Goal: Answer question/provide support: Answer question/provide support

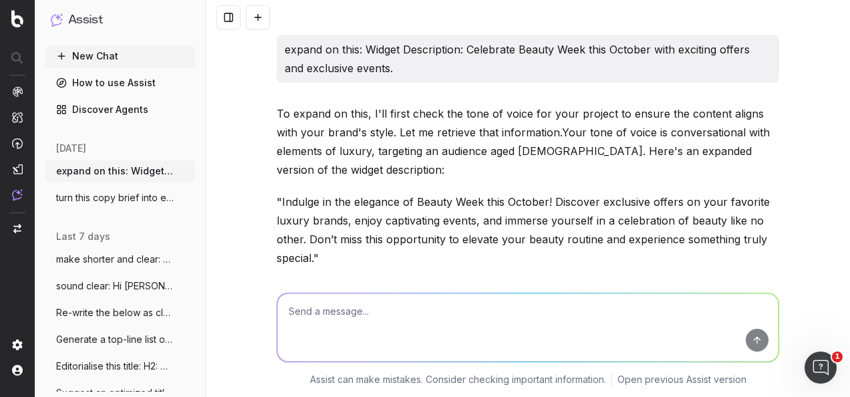
scroll to position [493, 0]
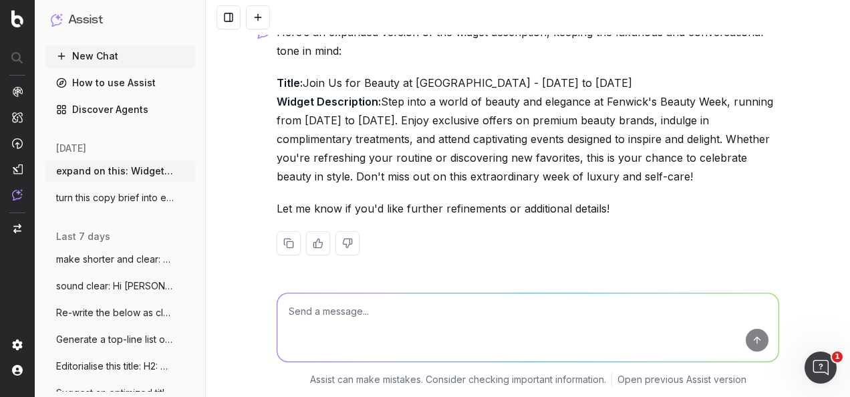
click at [443, 325] on textarea at bounding box center [527, 327] width 501 height 68
click at [458, 301] on textarea "make clear:" at bounding box center [527, 327] width 501 height 68
paste textarea "WIDGET DESCRIPTION: Join us this October to discover the best in beauty during …"
type textarea "make clear: WIDGET DESCRIPTION: Join us this October to discover the best in be…"
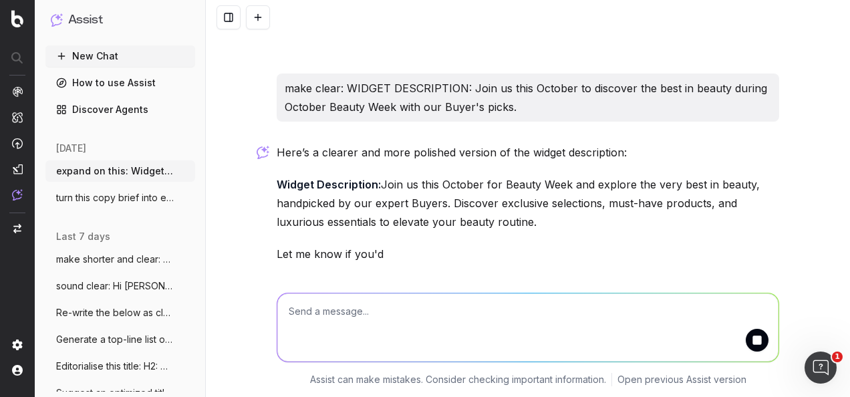
scroll to position [741, 0]
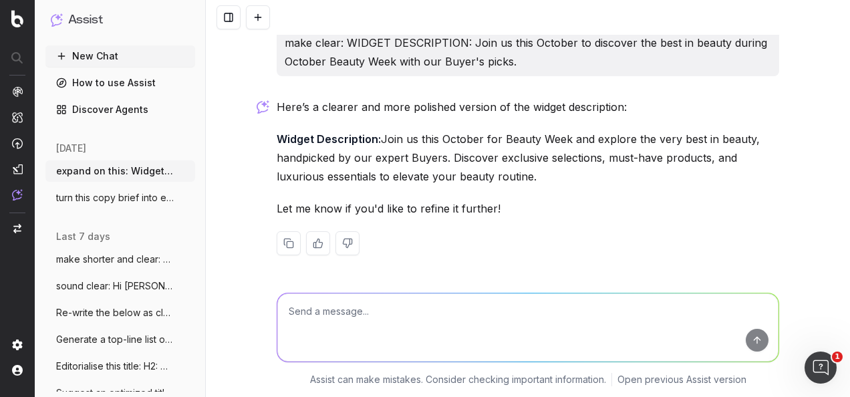
drag, startPoint x: 536, startPoint y: 178, endPoint x: 378, endPoint y: 135, distance: 163.3
click at [378, 135] on p "Widget Description: Join us this October for Beauty Week and explore the very b…" at bounding box center [528, 158] width 502 height 56
drag, startPoint x: 378, startPoint y: 135, endPoint x: 403, endPoint y: 139, distance: 25.0
copy p "Join us this October for Beauty Week and explore the very best in beauty, handp…"
click at [466, 325] on textarea at bounding box center [527, 327] width 501 height 68
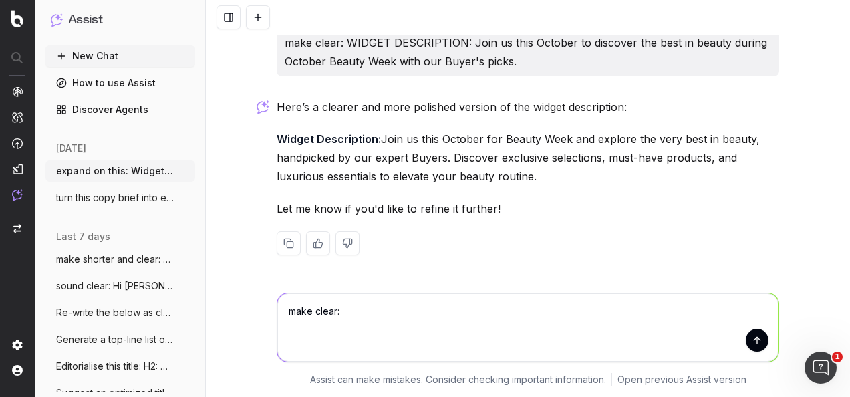
paste textarea "Exclusive to [PERSON_NAME], the [PERSON_NAME] Legato Eau De Parfum is a spohist…"
type textarea "make clear: Exclusive to [PERSON_NAME], the [PERSON_NAME] Legato Eau De Parfum …"
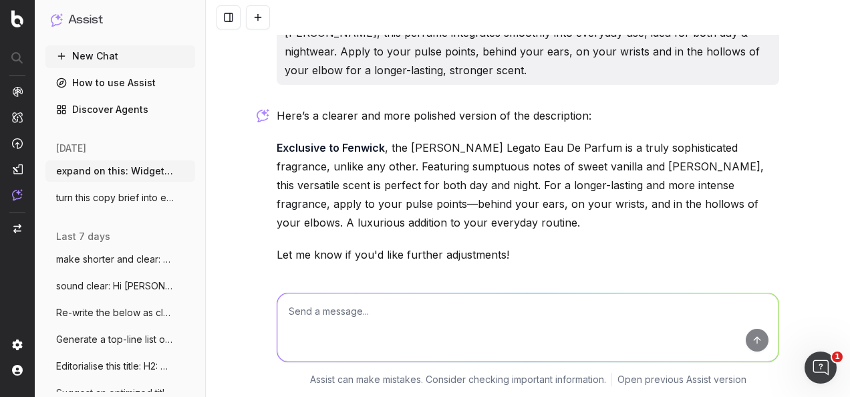
scroll to position [1017, 0]
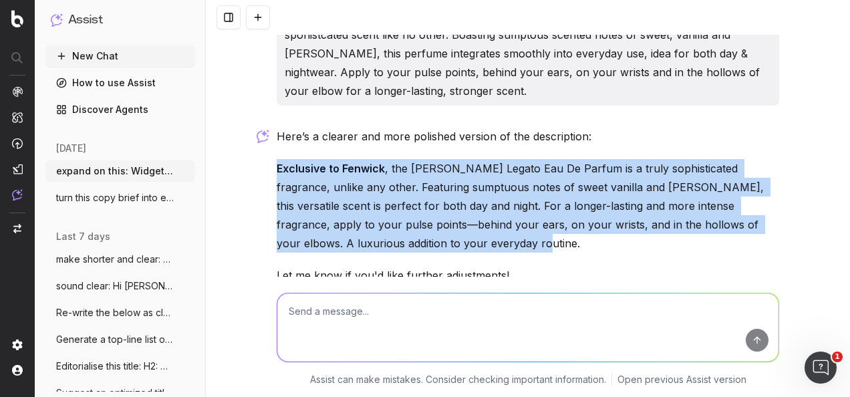
drag, startPoint x: 397, startPoint y: 244, endPoint x: 273, endPoint y: 169, distance: 145.9
click at [277, 169] on p "Exclusive to [PERSON_NAME] , the [PERSON_NAME] Legato Eau De Parfum is a truly …" at bounding box center [528, 206] width 502 height 94
drag, startPoint x: 273, startPoint y: 169, endPoint x: 297, endPoint y: 176, distance: 25.1
copy p "Exclusive to [PERSON_NAME] , the [PERSON_NAME] Legato Eau De Parfum is a truly …"
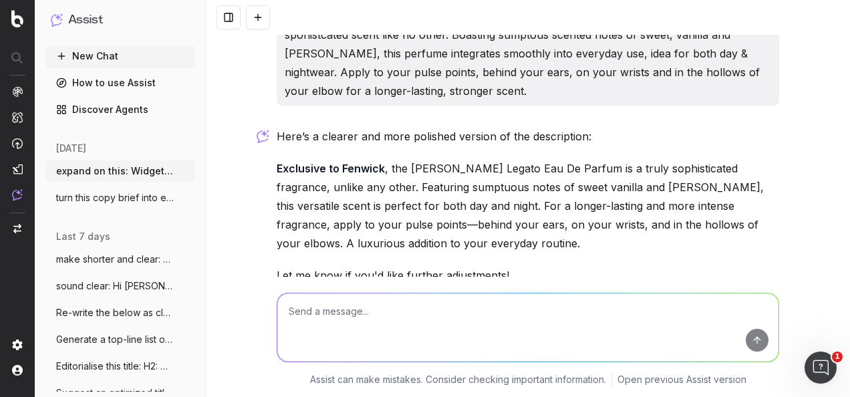
click at [374, 318] on textarea at bounding box center [527, 327] width 501 height 68
paste textarea "A new brand launch to Fenwick, the Cosmic [PERSON_NAME] Eau De Parfum from [PER…"
type textarea "make clear: A new brand launch to Fenwick, the Cosmic [PERSON_NAME] Eau De Parf…"
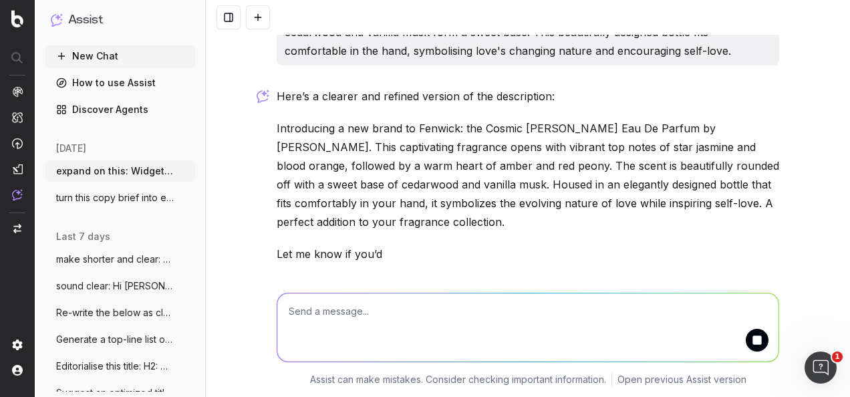
scroll to position [1444, 0]
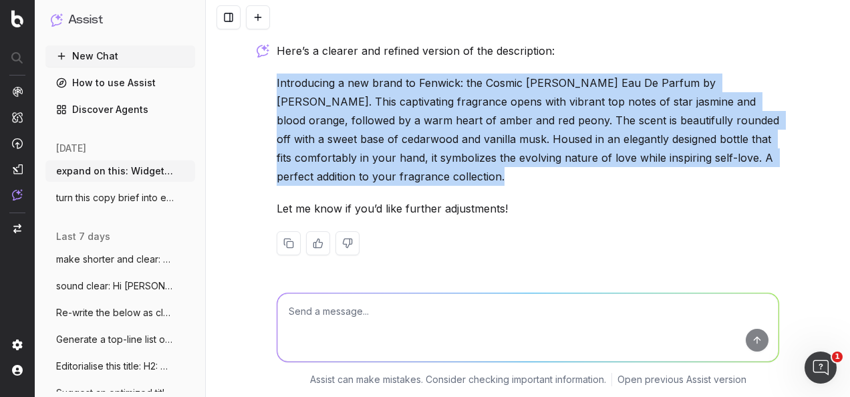
drag, startPoint x: 359, startPoint y: 160, endPoint x: 281, endPoint y: 69, distance: 119.8
click at [281, 69] on div "Here’s a clearer and refined version of the description: Introducing a new bran…" at bounding box center [528, 158] width 502 height 235
click at [382, 164] on p "Introducing a new brand to Fenwick: the Cosmic [PERSON_NAME] Eau De Parfum by […" at bounding box center [528, 129] width 502 height 112
drag, startPoint x: 382, startPoint y: 174, endPoint x: 270, endPoint y: 76, distance: 148.7
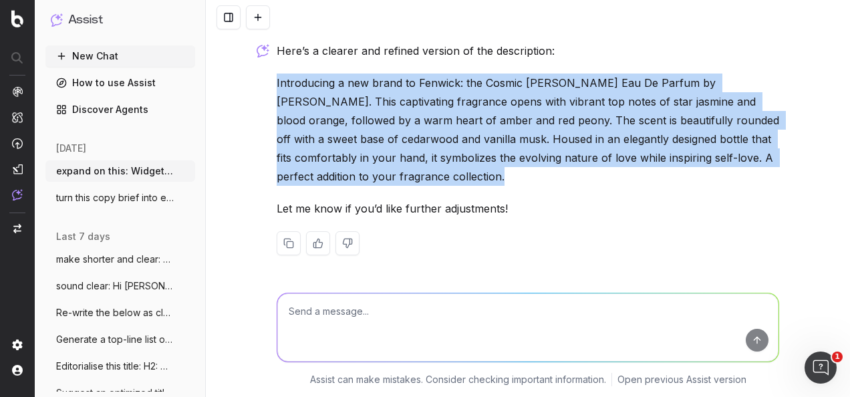
copy p "Introducing a new brand to Fenwick: the Cosmic [PERSON_NAME] Eau De Parfum by […"
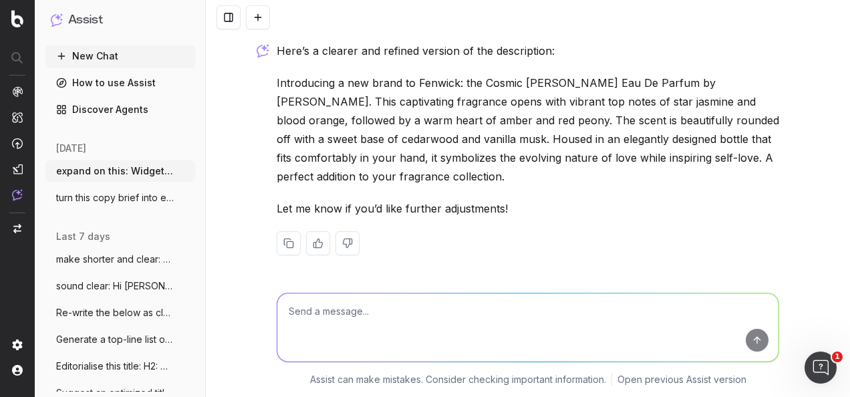
click at [441, 338] on textarea at bounding box center [527, 327] width 501 height 68
paste textarea "A best-selling beauty product, the hand and body cleansing gel from Maison [PER…"
type textarea "re-write in the fenwick tone of voice: A best-selling beauty product, the hand …"
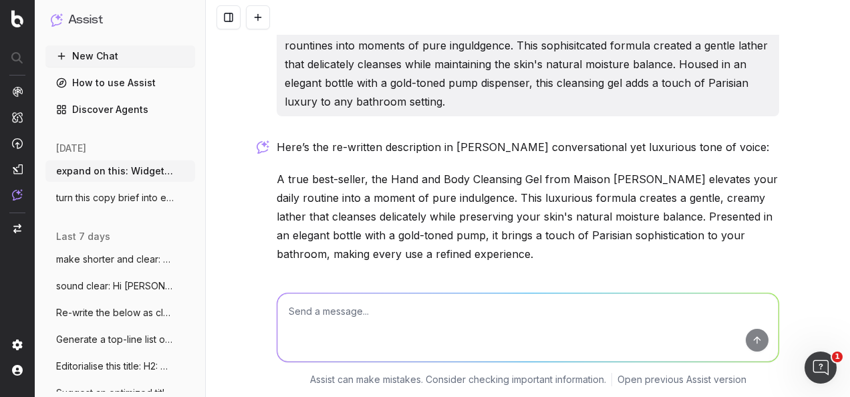
scroll to position [1805, 0]
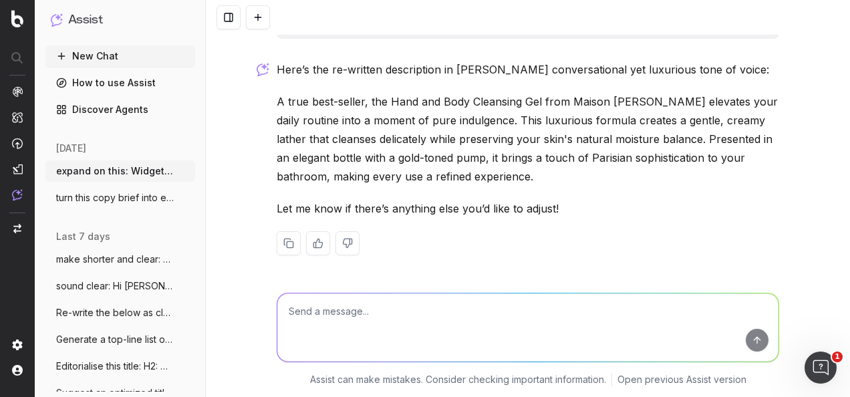
drag, startPoint x: 533, startPoint y: 181, endPoint x: 270, endPoint y: 102, distance: 274.9
drag, startPoint x: 270, startPoint y: 102, endPoint x: 298, endPoint y: 104, distance: 28.2
copy p "A true best-seller, the Hand and Body Cleansing Gel from Maison [PERSON_NAME] e…"
click at [429, 313] on textarea at bounding box center [527, 327] width 501 height 68
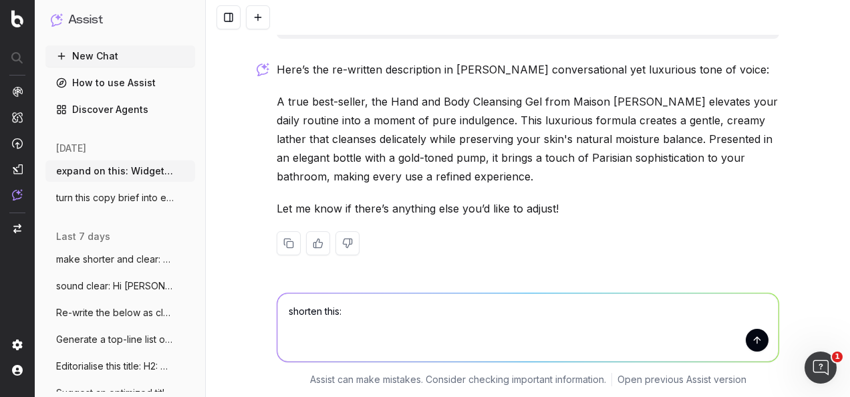
paste textarea "FREE when you spend £100 or more across 2 beauty products."
type textarea "shorten this: FREE when you spend £100 or more across 2 beauty products."
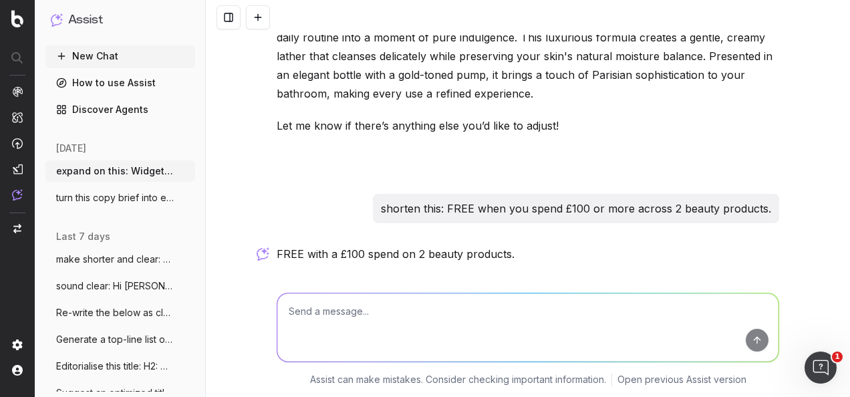
scroll to position [1933, 0]
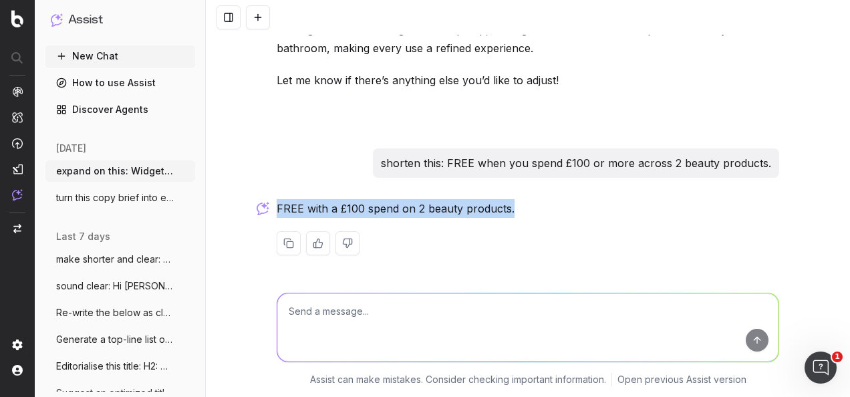
drag, startPoint x: 522, startPoint y: 213, endPoint x: 264, endPoint y: 202, distance: 258.7
click at [264, 202] on div "expand on this: Widget Description: Celebrate Beauty Week this October with exc…" at bounding box center [528, 198] width 644 height 397
drag, startPoint x: 264, startPoint y: 202, endPoint x: 365, endPoint y: 203, distance: 101.5
copy p "FREE with a £100 spend on 2 beauty products."
click at [415, 330] on textarea at bounding box center [527, 327] width 501 height 68
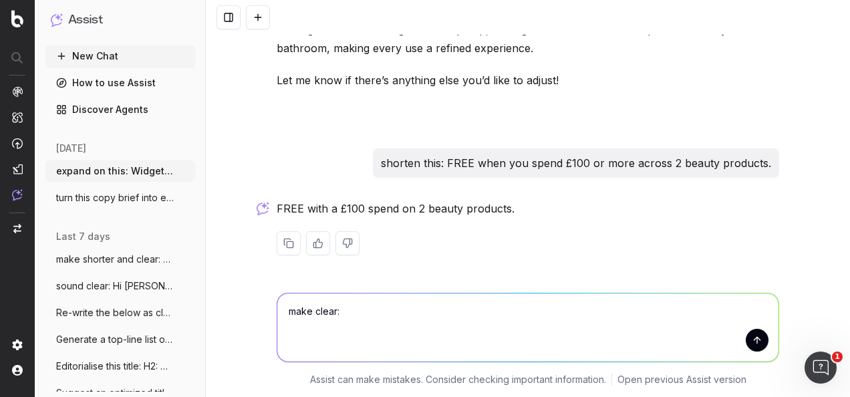
paste textarea "FREE with a £100 spend on 2 or more beauty products."
type textarea "make clear: FREE with a £100 spend on 2 or more beauty products."
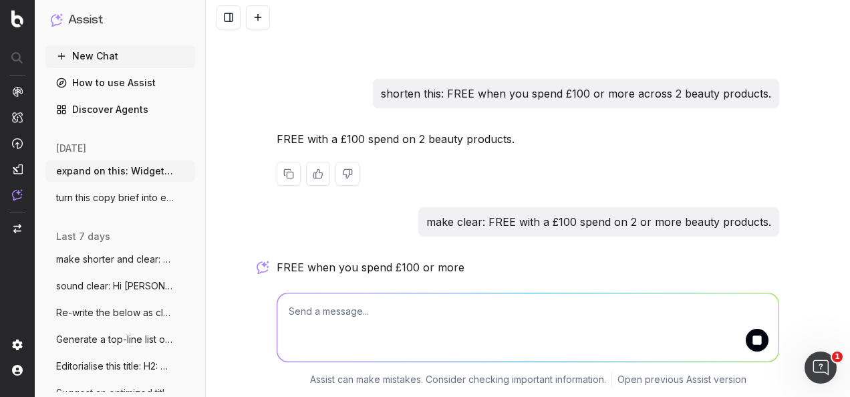
scroll to position [2061, 0]
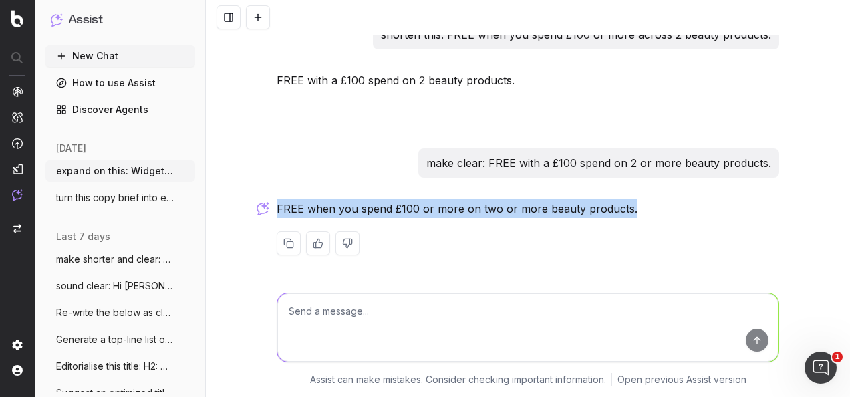
drag, startPoint x: 622, startPoint y: 210, endPoint x: 268, endPoint y: 197, distance: 353.6
drag, startPoint x: 268, startPoint y: 197, endPoint x: 317, endPoint y: 209, distance: 50.2
copy p "FREE when you spend £100 or more on two or more beauty products."
click at [400, 207] on p "FREE when you spend £100 or more on two or more beauty products." at bounding box center [528, 208] width 502 height 19
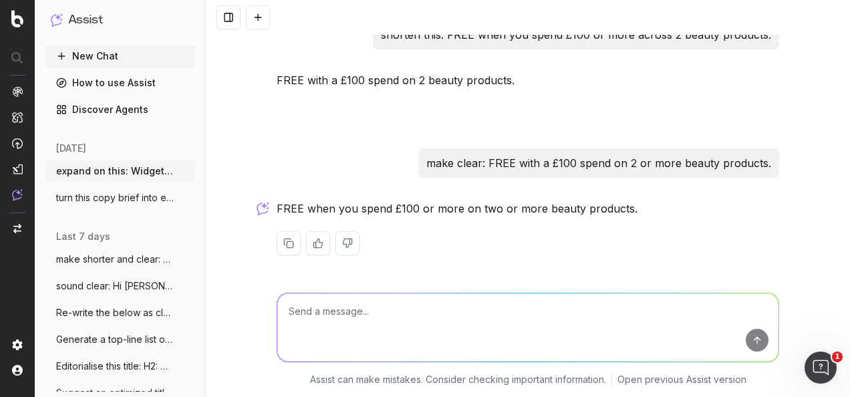
click at [395, 312] on textarea at bounding box center [527, 327] width 501 height 68
paste textarea "FREE when you spend £100 on 2 or more beauty products."
type textarea "make this clear: FREE when you spend £100 on 2 or more beauty products."
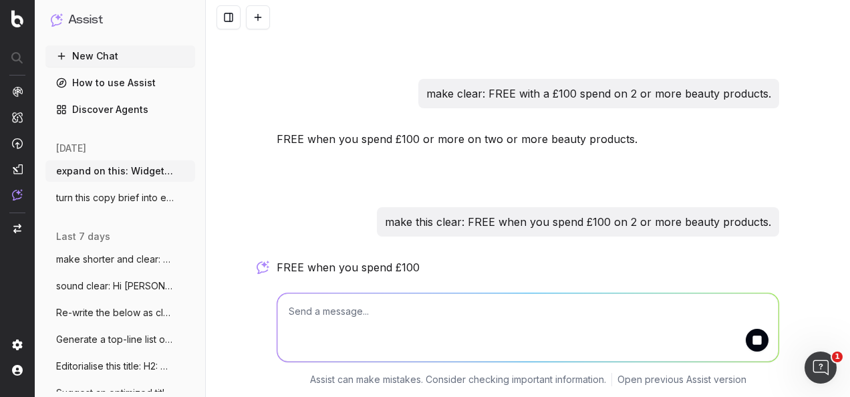
scroll to position [2189, 0]
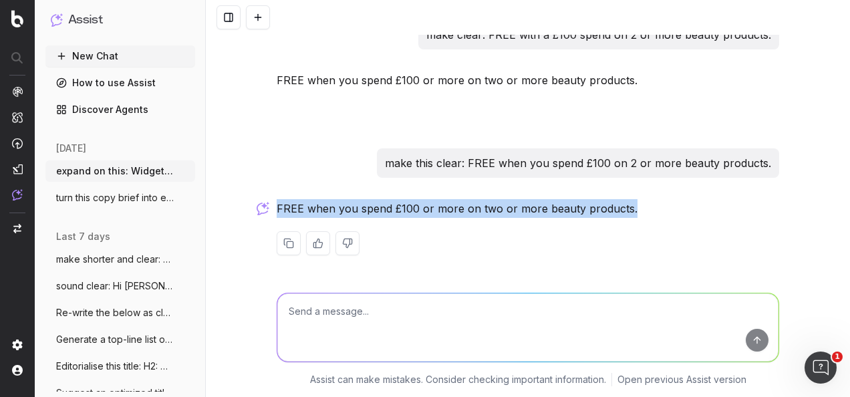
drag, startPoint x: 636, startPoint y: 208, endPoint x: 271, endPoint y: 206, distance: 364.7
click at [277, 206] on p "FREE when you spend £100 or more on two or more beauty products." at bounding box center [528, 208] width 502 height 19
drag, startPoint x: 271, startPoint y: 206, endPoint x: 291, endPoint y: 207, distance: 19.4
copy p "FREE when you spend £100 or more on two or more beauty products."
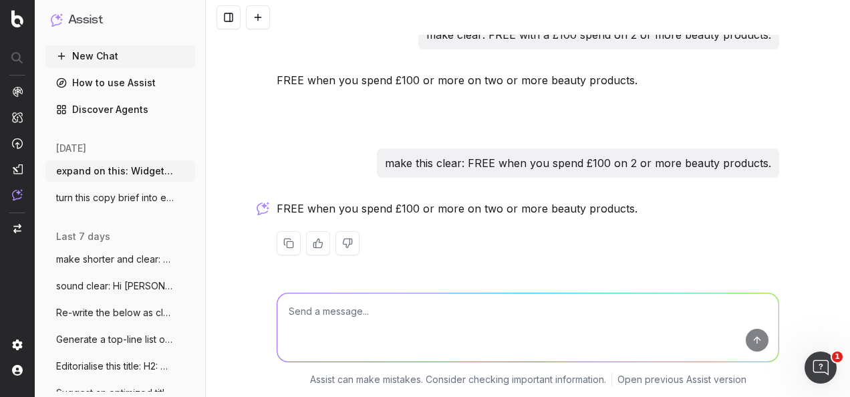
click at [365, 323] on textarea at bounding box center [527, 327] width 501 height 68
paste textarea "SL: Just Arrived: Mid Season Sale - Up to 50% off selected lines. MAIN BODY COP…"
type textarea "make clear: SL: Just Arrived: Mid Season Sale - Up to 50% off selected lines. M…"
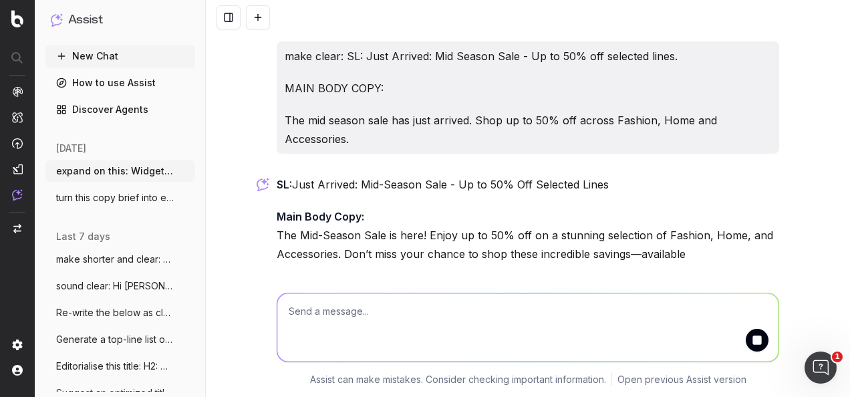
scroll to position [2489, 0]
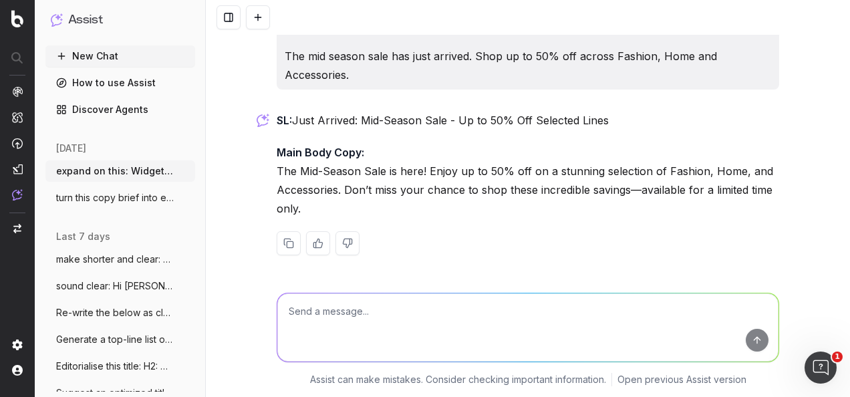
drag, startPoint x: 613, startPoint y: 122, endPoint x: 301, endPoint y: 122, distance: 311.9
click at [301, 122] on p "SL: Just Arrived: Mid-Season Sale - Up to 50% Off Selected Lines" at bounding box center [528, 120] width 502 height 19
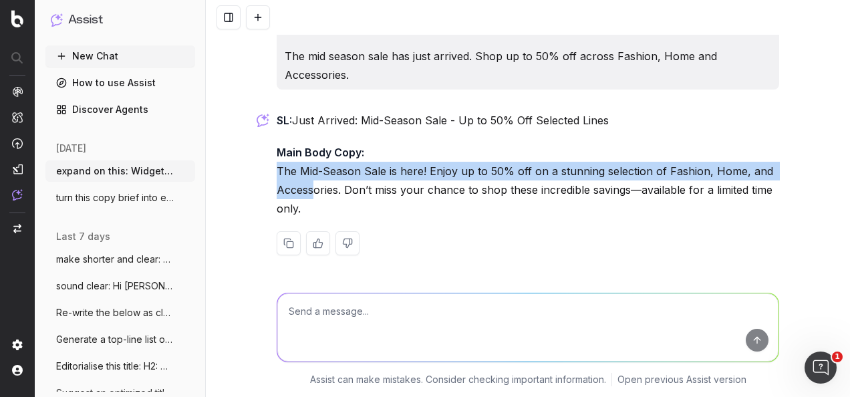
drag, startPoint x: 301, startPoint y: 122, endPoint x: 265, endPoint y: 176, distance: 65.6
click at [265, 176] on div "expand on this: Widget Description: Celebrate Beauty Week this October with exc…" at bounding box center [528, 198] width 644 height 397
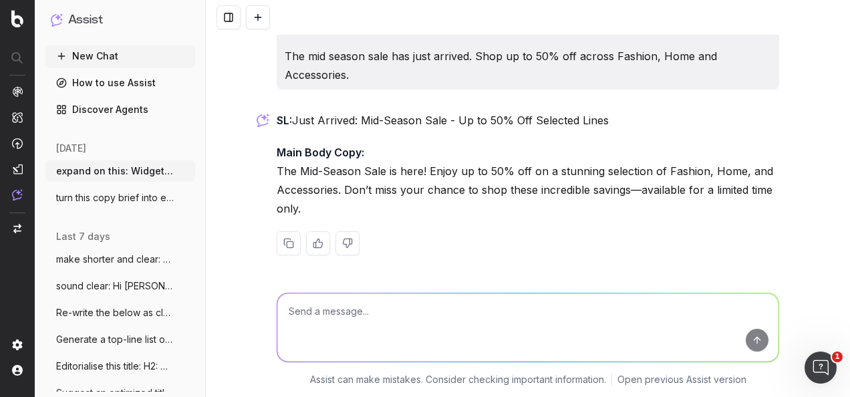
click at [427, 207] on p "Main Body Copy: The Mid-Season Sale is here! Enjoy up to 50% off on a stunning …" at bounding box center [528, 180] width 502 height 75
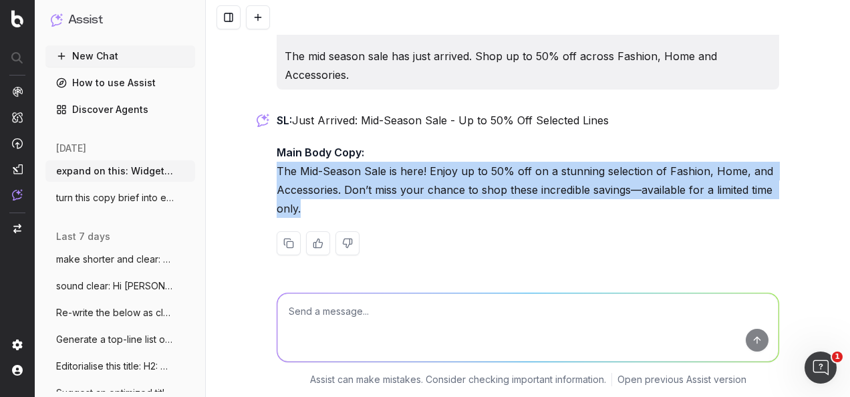
drag, startPoint x: 318, startPoint y: 200, endPoint x: 268, endPoint y: 167, distance: 59.6
drag, startPoint x: 268, startPoint y: 167, endPoint x: 295, endPoint y: 168, distance: 26.7
copy p "The Mid-Season Sale is here! Enjoy up to 50% off on a stunning selection of Fas…"
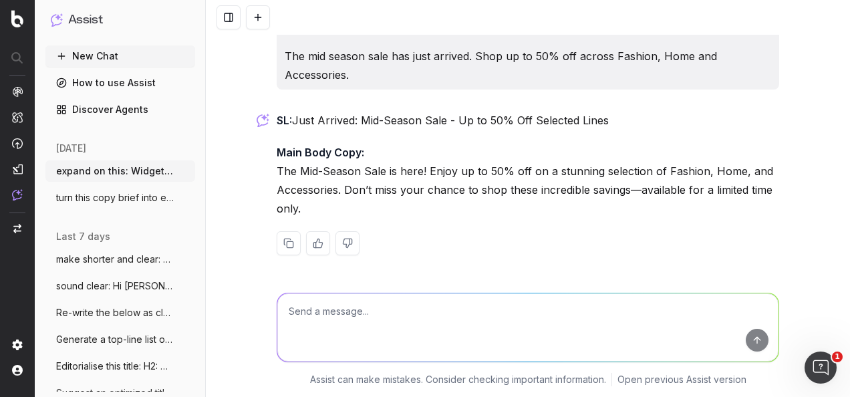
click at [386, 128] on p "SL: Just Arrived: Mid-Season Sale - Up to 50% Off Selected Lines" at bounding box center [528, 120] width 502 height 19
drag, startPoint x: 521, startPoint y: 115, endPoint x: 293, endPoint y: 120, distance: 228.5
click at [293, 120] on p "SL: Just Arrived: Mid-Season Sale - Up to 50% Off Selected Lines" at bounding box center [528, 120] width 502 height 19
drag, startPoint x: 293, startPoint y: 120, endPoint x: 308, endPoint y: 118, distance: 15.6
copy p "Just Arrived: Mid-Season Sale - Up to 50% Off Selected Lines"
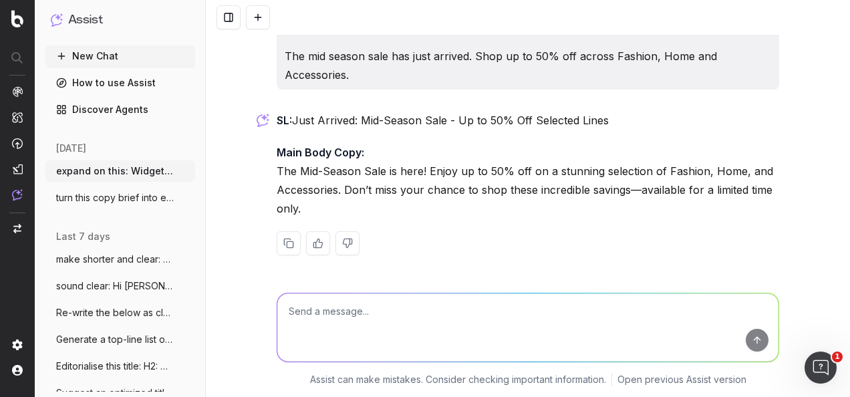
drag, startPoint x: 486, startPoint y: 340, endPoint x: 490, endPoint y: 329, distance: 11.4
click at [488, 337] on textarea at bounding box center [527, 327] width 501 height 68
paste textarea "SL: Just Arrived: Mid-Season Sale - Up to 50% Off Selected Lines"
type textarea "write a pt to match this sl: SL: Just Arrived: Mid-Season Sale - Up to 50% Off …"
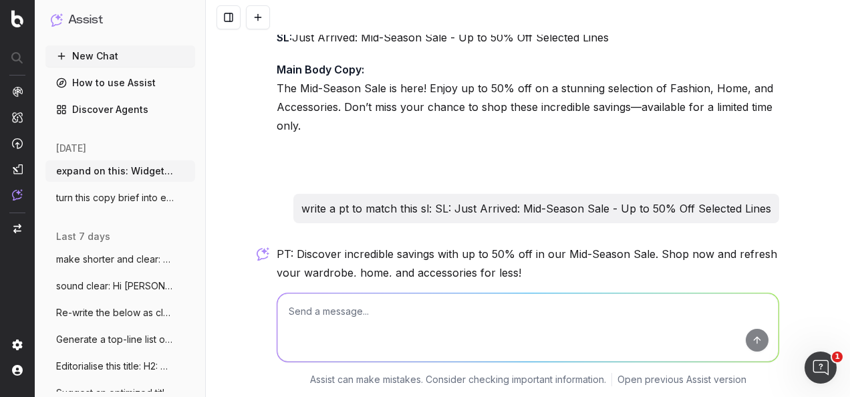
scroll to position [2636, 0]
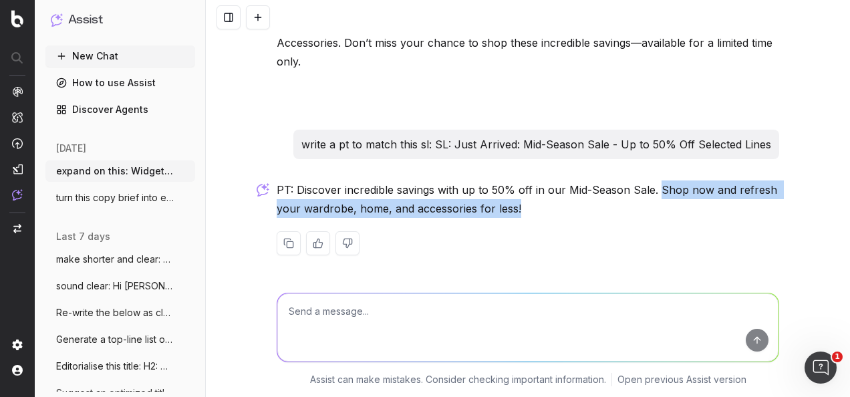
drag, startPoint x: 654, startPoint y: 186, endPoint x: 690, endPoint y: 208, distance: 42.3
click at [690, 208] on p "PT: Discover incredible savings with up to 50% off in our Mid-Season Sale. Shop…" at bounding box center [528, 198] width 502 height 37
drag, startPoint x: 690, startPoint y: 208, endPoint x: 687, endPoint y: 190, distance: 19.0
copy p "Shop now and refresh your wardrobe, home, and accessories for less!"
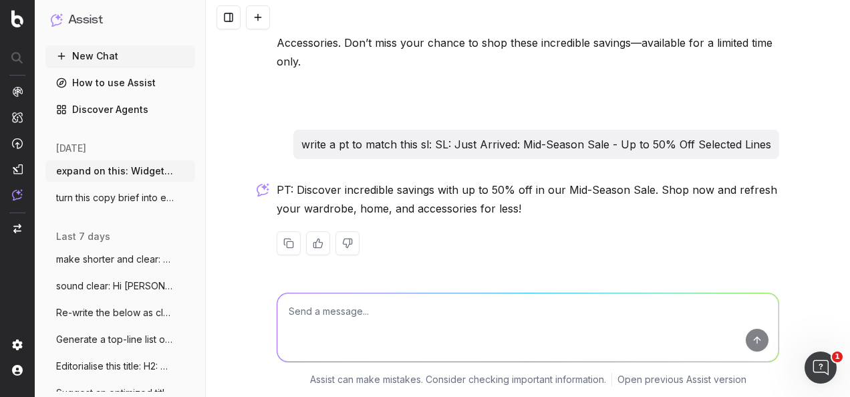
click at [418, 341] on textarea at bounding box center [527, 327] width 501 height 68
paste textarea "H1: 2025's Must-Have Christmas Toys & Santa's Hampers: The Ultimate Guide."
type textarea "optimise this title: H1: 2025's Must-Have Christmas Toys & Santa's Hampers: The…"
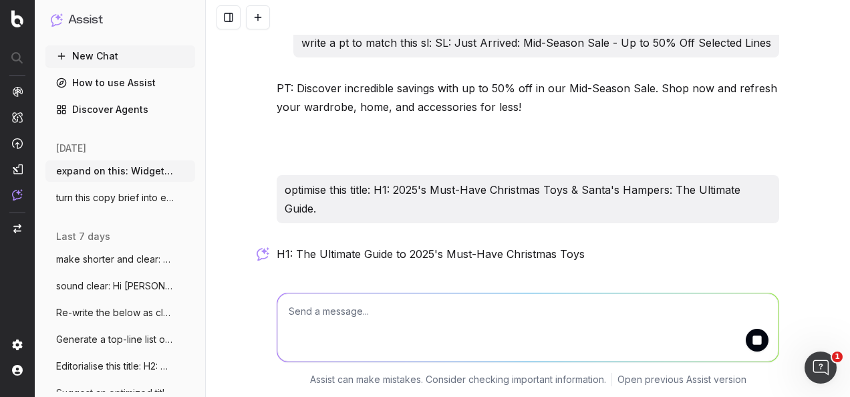
scroll to position [2782, 0]
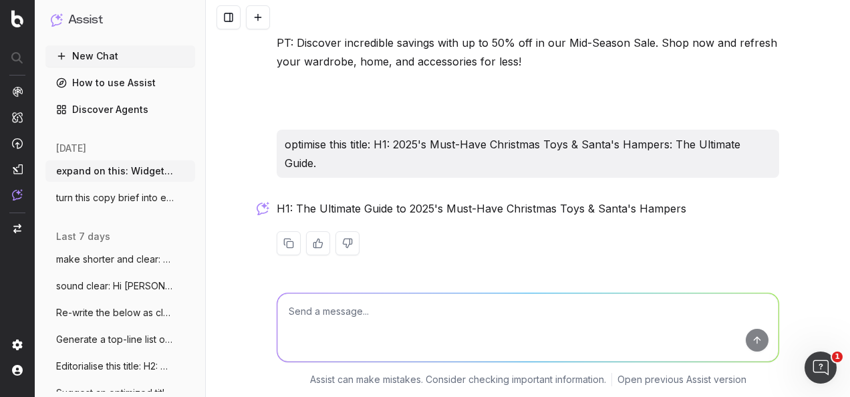
click at [675, 206] on p "H1: The Ultimate Guide to 2025's Must-Have Christmas Toys & Santa's Hampers" at bounding box center [528, 208] width 502 height 19
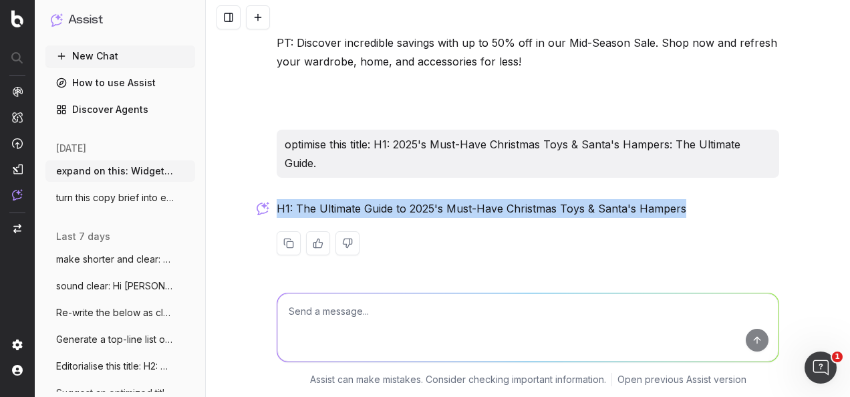
drag, startPoint x: 625, startPoint y: 211, endPoint x: 271, endPoint y: 210, distance: 354.0
click at [277, 210] on p "H1: The Ultimate Guide to 2025's Must-Have Christmas Toys & Santa's Hampers" at bounding box center [528, 208] width 502 height 19
drag, startPoint x: 271, startPoint y: 210, endPoint x: 306, endPoint y: 210, distance: 34.7
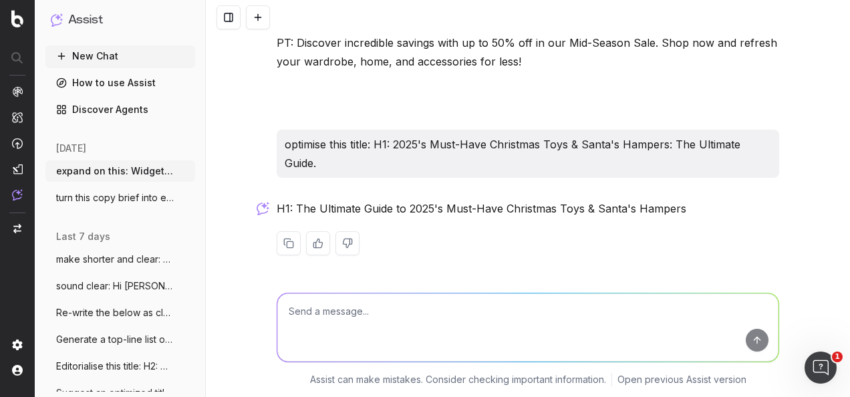
click at [430, 302] on textarea at bounding box center [527, 327] width 501 height 68
paste textarea "﻿These are related articles, if we link to them they'll ecourage traffic across…"
type textarea "sound clear: ﻿These are related articles, if we link to them they'll ecourage t…"
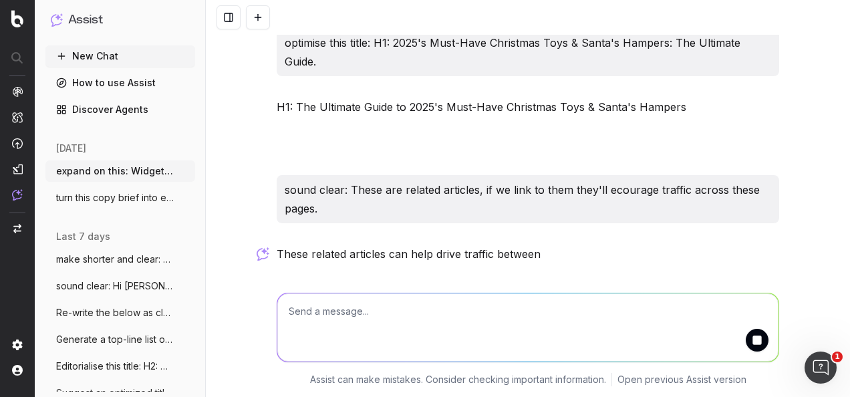
scroll to position [2929, 0]
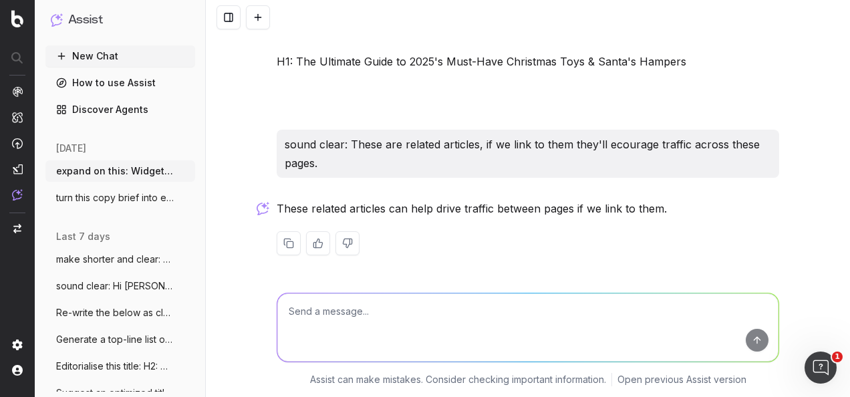
click at [458, 219] on div "These related articles can help drive traffic between pages if we link to them." at bounding box center [528, 237] width 502 height 77
click at [465, 210] on p "These related articles can help drive traffic between pages if we link to them." at bounding box center [528, 208] width 502 height 19
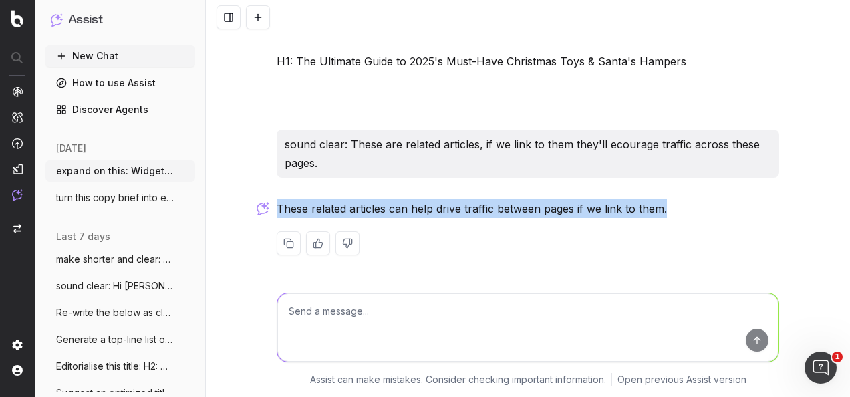
click at [465, 210] on p "These related articles can help drive traffic between pages if we link to them." at bounding box center [528, 208] width 502 height 19
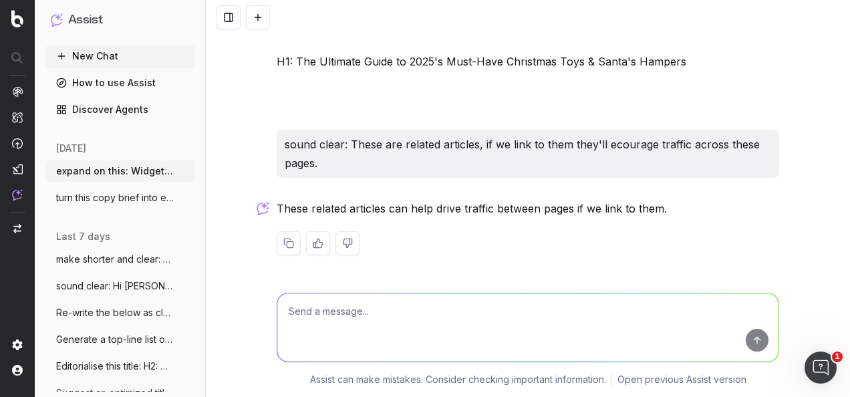
click at [434, 327] on textarea at bounding box center [527, 327] width 501 height 68
paste textarea "Buyer’s Edit: Essential Menswear Trends for A/W 2025 – Checks, Colours & Overco…"
type textarea "shorten this optimised title: [PERSON_NAME]’s Edit: Essential Menswear Trends f…"
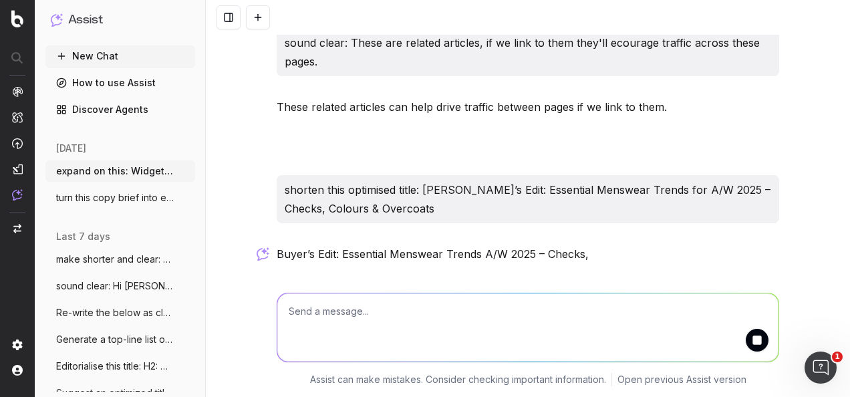
scroll to position [3076, 0]
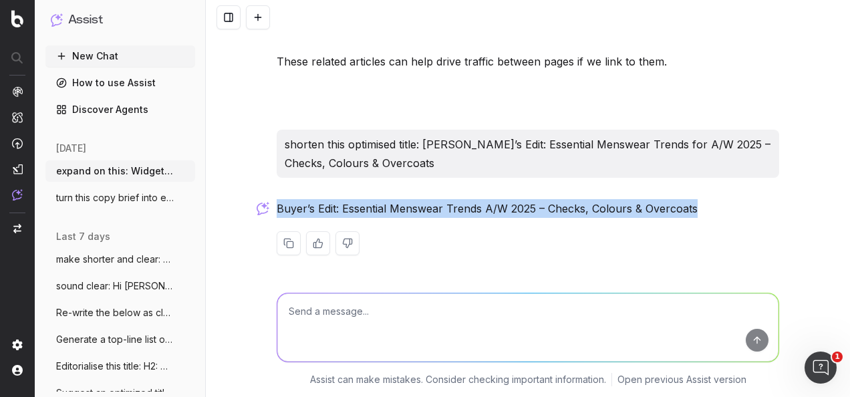
drag, startPoint x: 701, startPoint y: 210, endPoint x: 266, endPoint y: 206, distance: 435.5
drag, startPoint x: 266, startPoint y: 206, endPoint x: 305, endPoint y: 212, distance: 39.2
